Goal: Find specific page/section: Find specific page/section

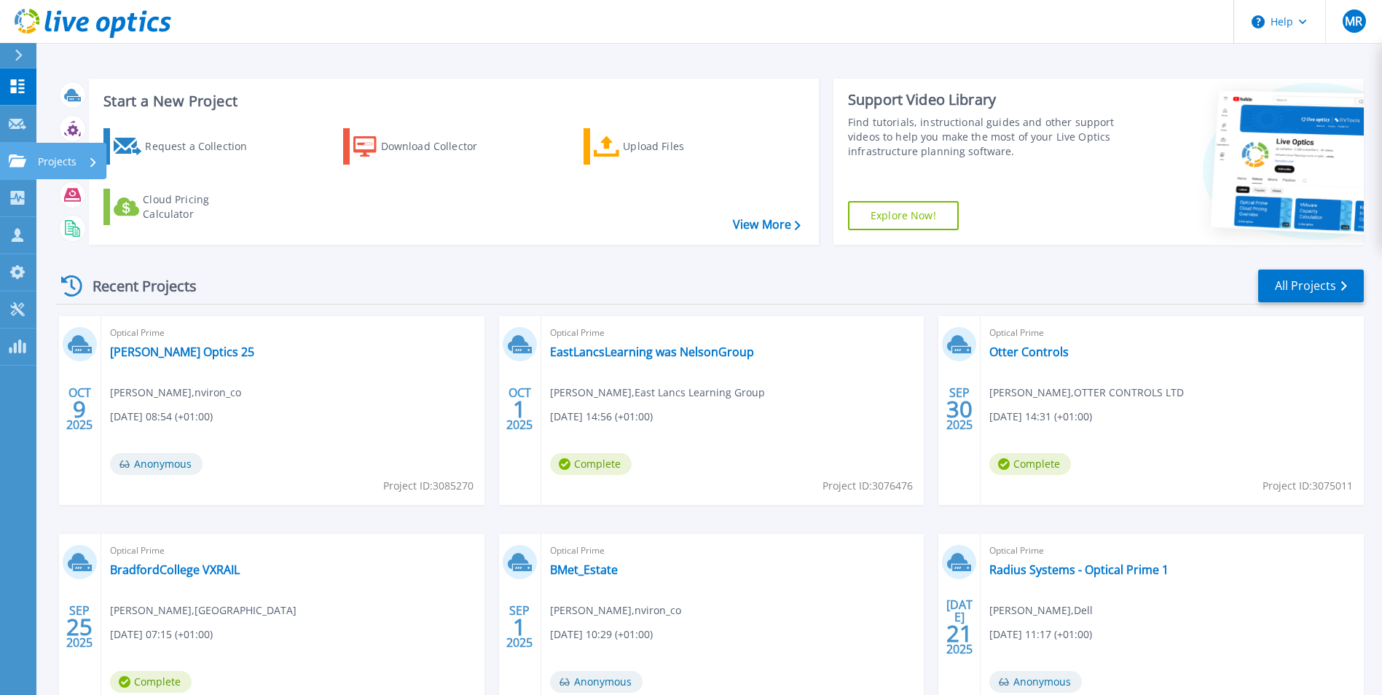
click at [18, 156] on icon at bounding box center [17, 160] width 17 height 12
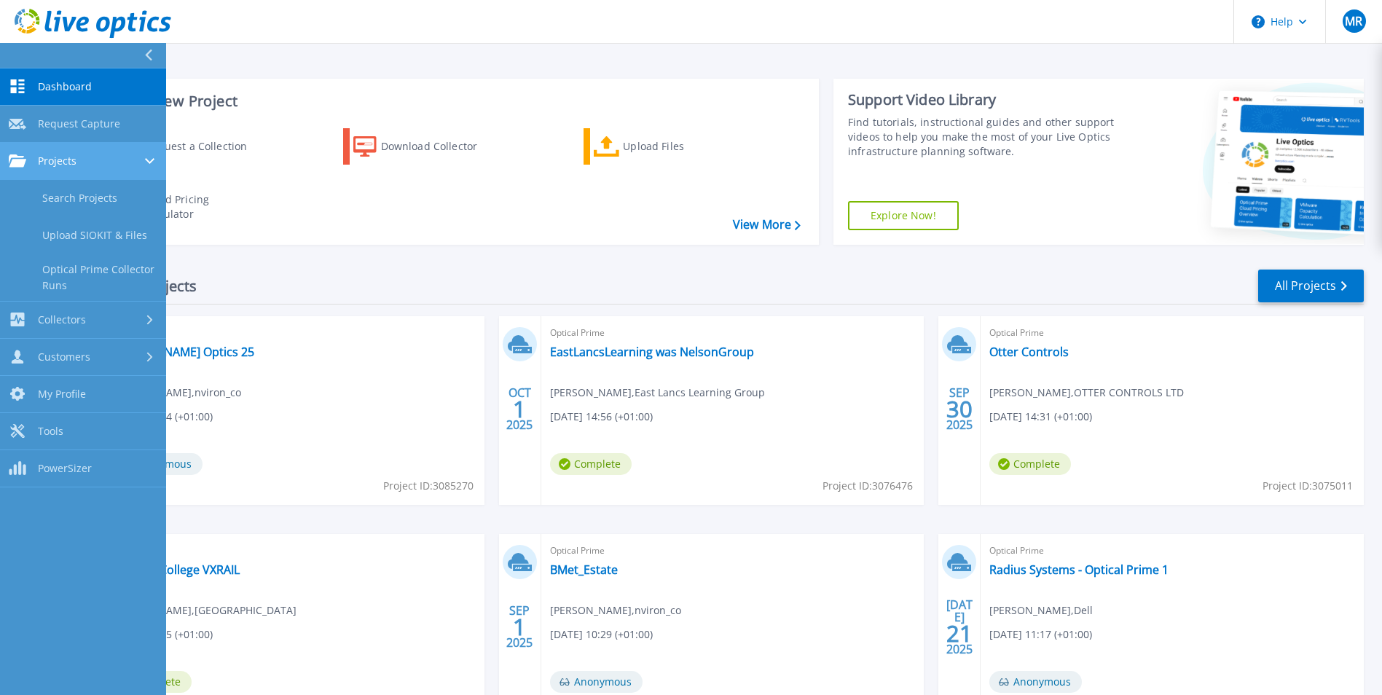
click at [108, 164] on div "Projects" at bounding box center [83, 160] width 149 height 13
click at [74, 163] on span "Projects" at bounding box center [57, 160] width 39 height 13
click at [101, 203] on link "Search Projects" at bounding box center [83, 198] width 166 height 37
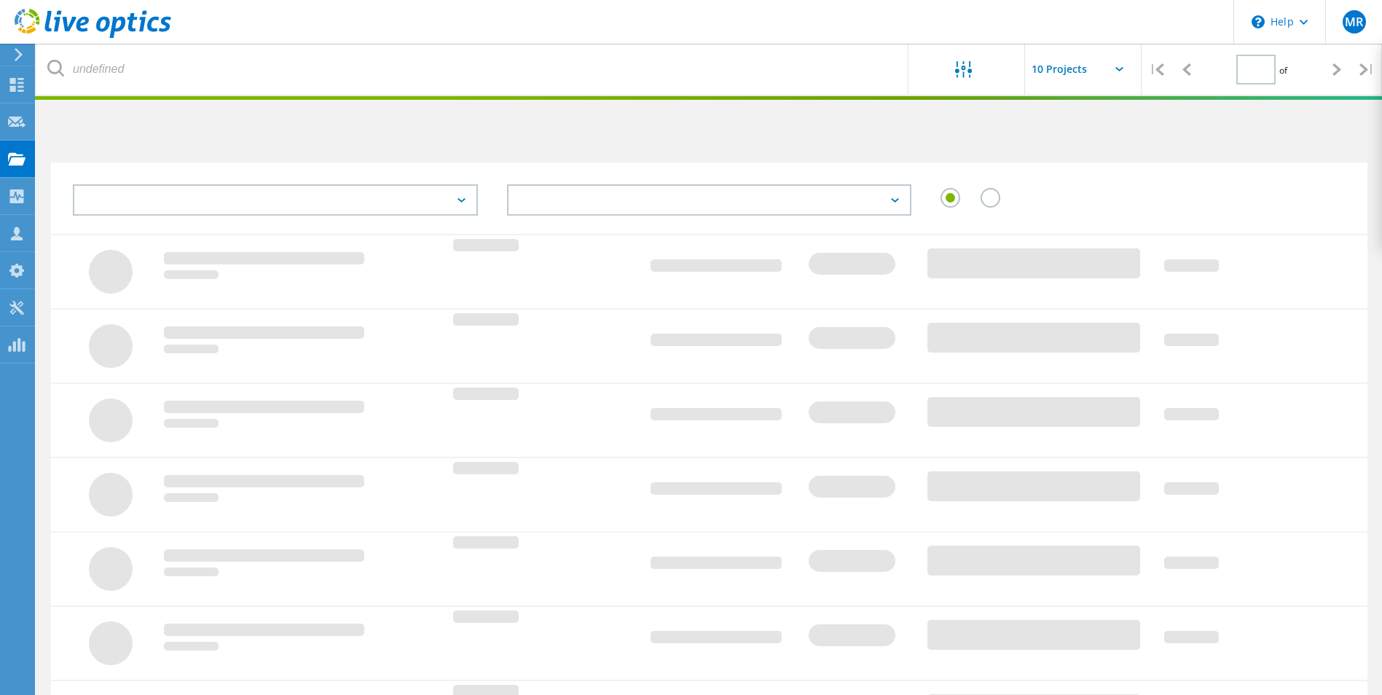
type input "1"
